Goal: Obtain resource: Obtain resource

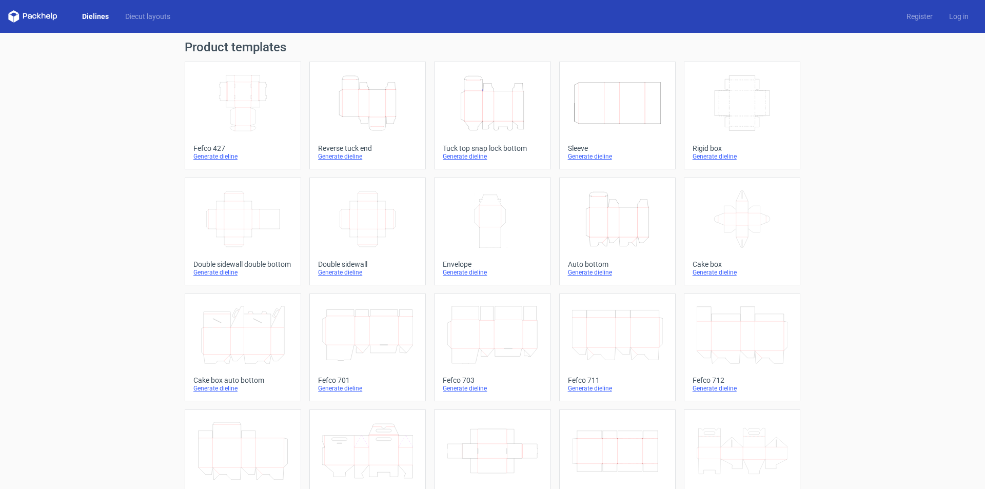
scroll to position [152, 0]
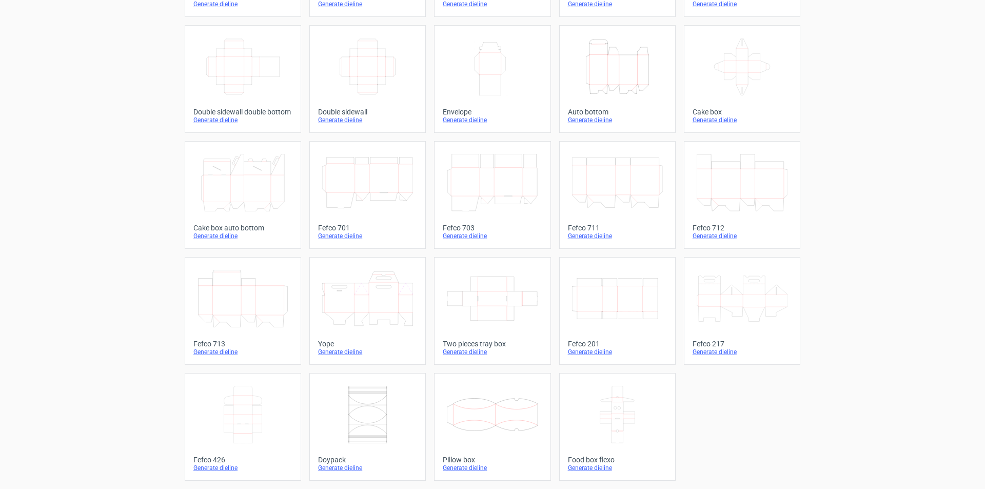
click at [513, 413] on icon at bounding box center [492, 414] width 91 height 57
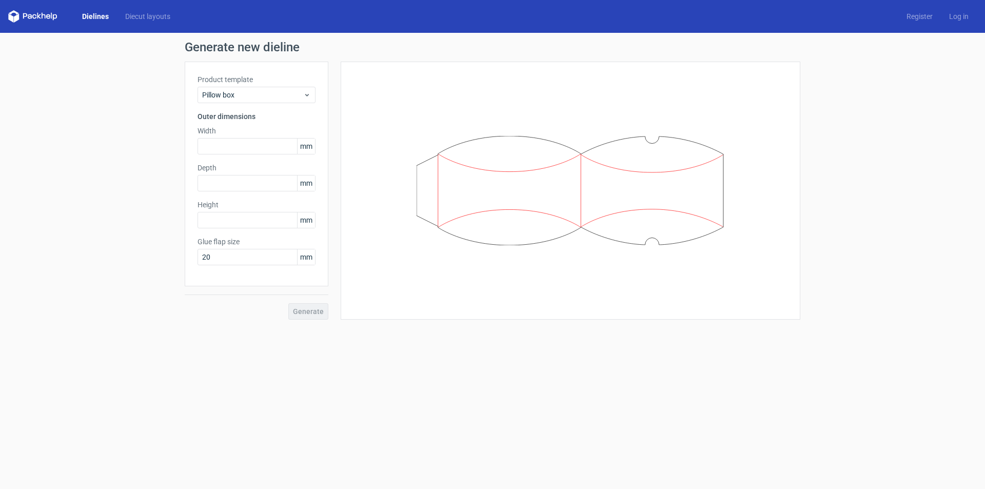
click at [101, 14] on link "Dielines" at bounding box center [95, 16] width 43 height 10
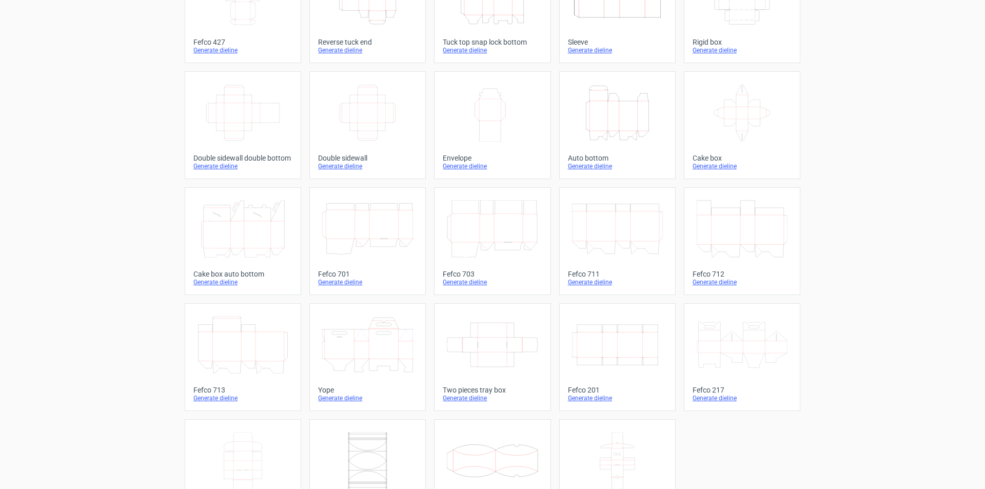
scroll to position [152, 0]
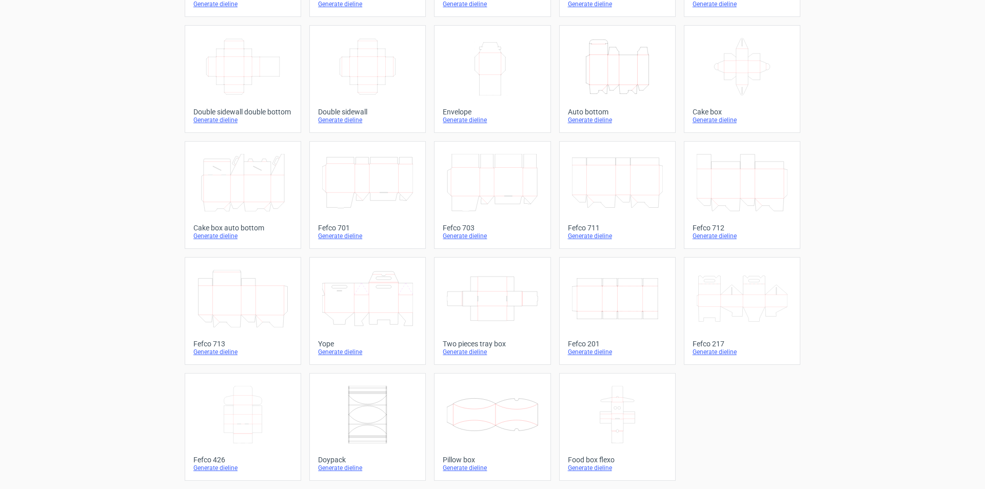
click at [363, 394] on icon at bounding box center [367, 414] width 91 height 57
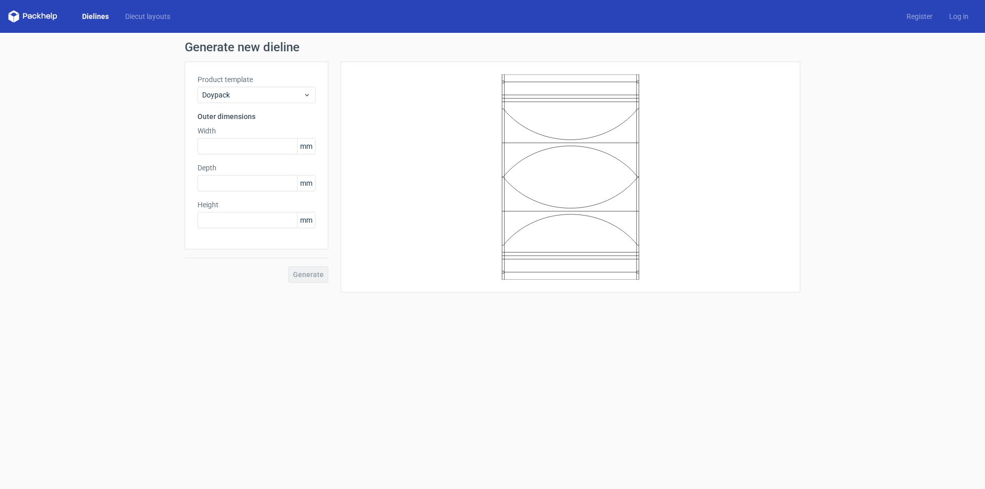
click at [84, 13] on link "Dielines" at bounding box center [95, 16] width 43 height 10
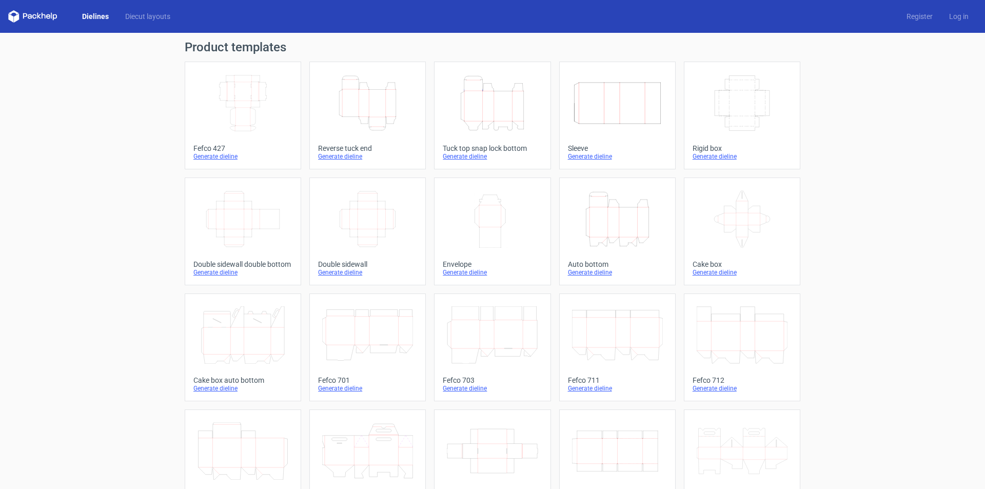
click at [496, 114] on icon "Height Depth Width" at bounding box center [492, 102] width 91 height 57
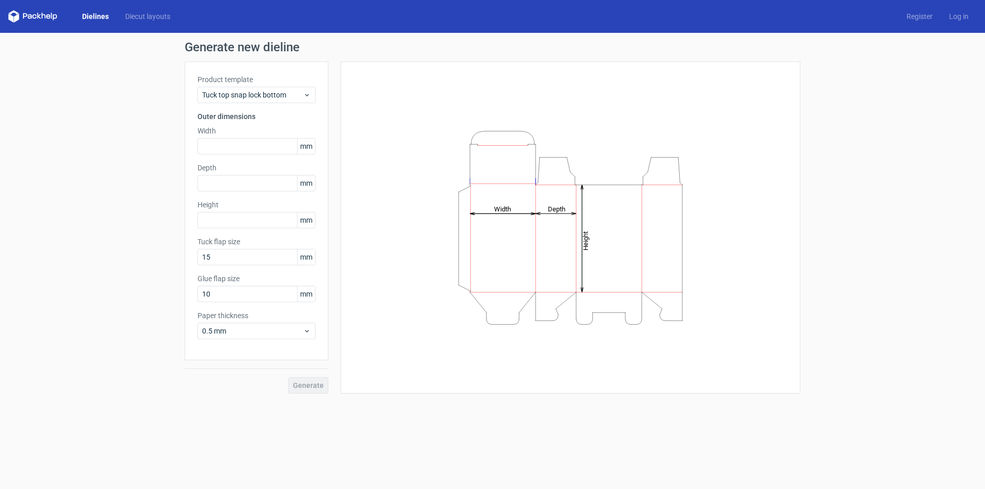
click at [95, 12] on link "Dielines" at bounding box center [95, 16] width 43 height 10
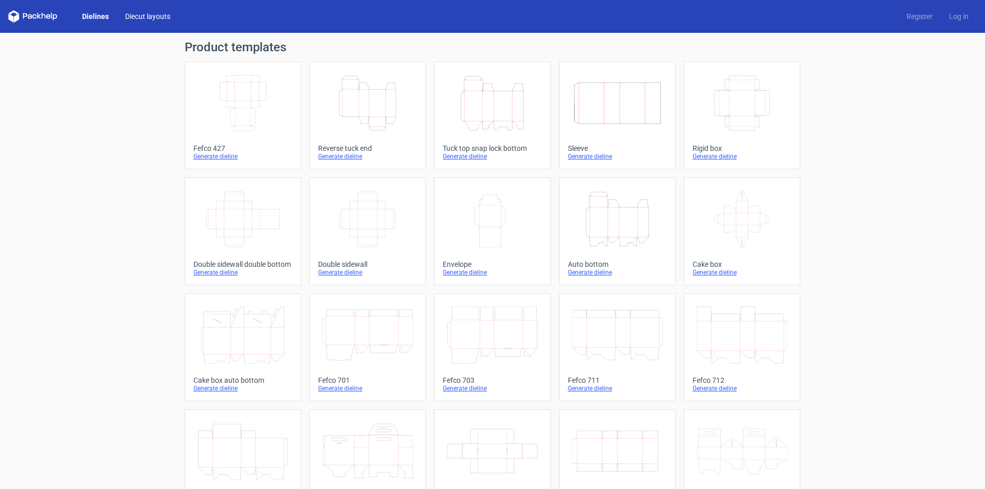
click at [148, 18] on link "Diecut layouts" at bounding box center [148, 16] width 62 height 10
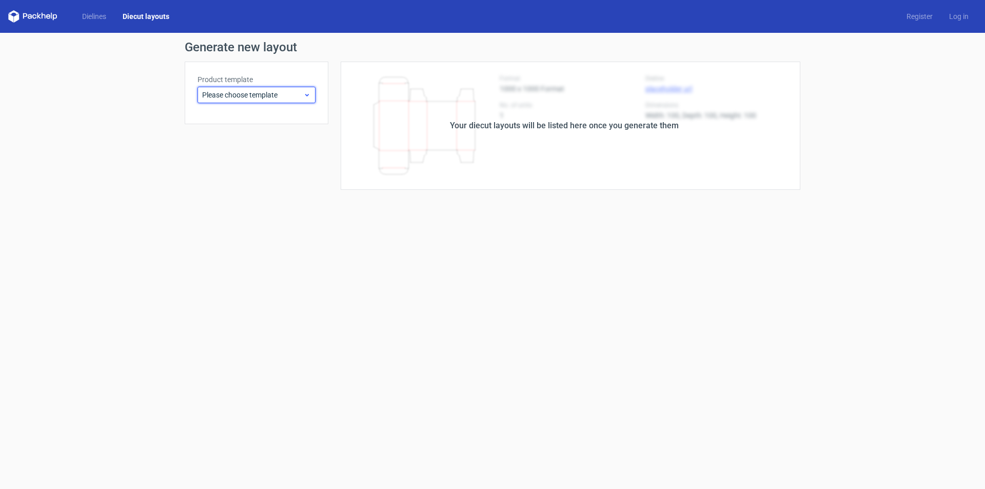
click at [292, 97] on span "Please choose template" at bounding box center [252, 95] width 101 height 10
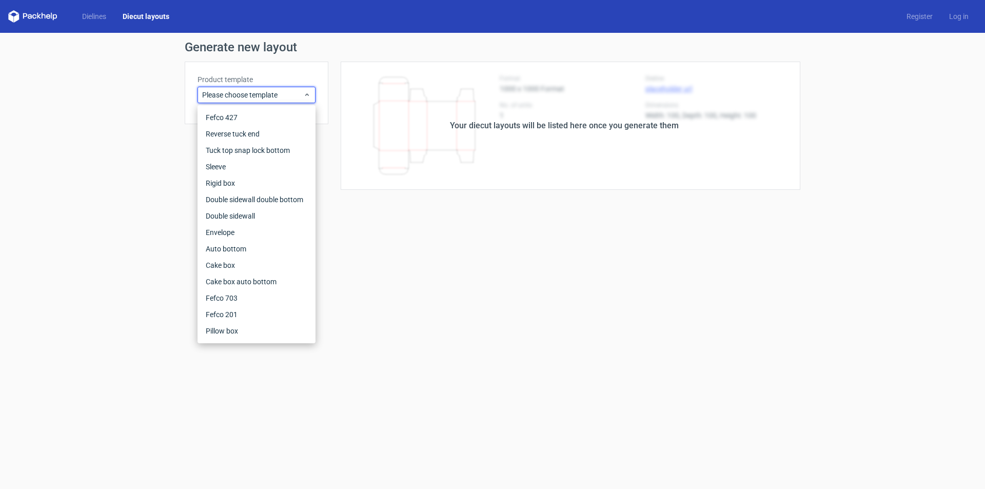
click at [759, 238] on form "Generate new layout Product template Please choose template Your diecut layouts…" at bounding box center [492, 261] width 985 height 456
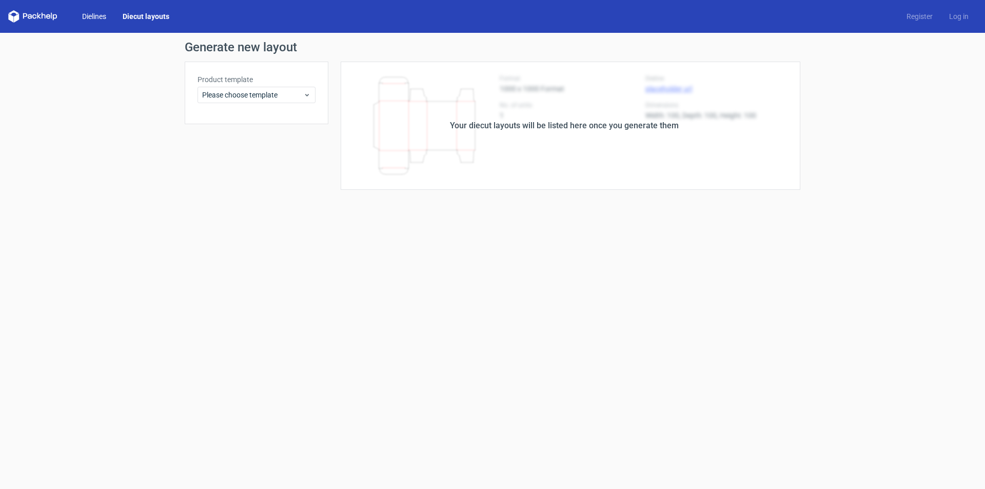
click at [92, 13] on link "Dielines" at bounding box center [94, 16] width 41 height 10
